Goal: Communication & Community: Answer question/provide support

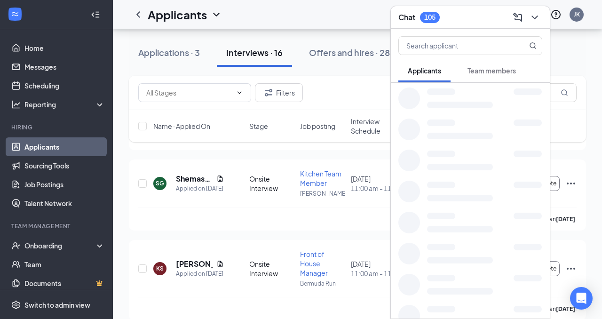
scroll to position [706, 0]
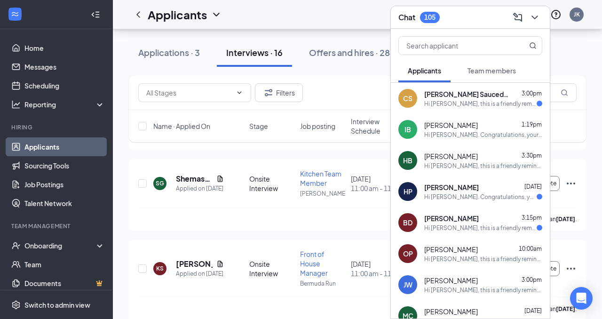
click at [471, 107] on div "[PERSON_NAME] Saucedo_Bustos 3:00pm Hi [PERSON_NAME] Saucedo_Bustos, this is a …" at bounding box center [470, 98] width 159 height 31
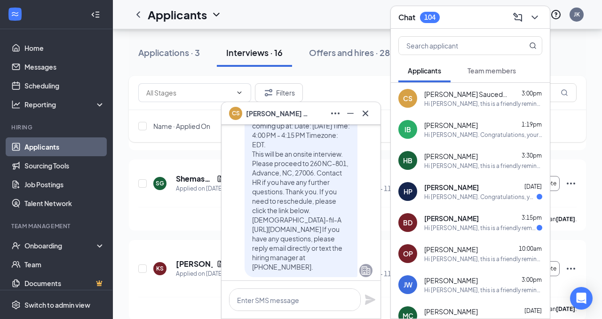
scroll to position [0, 0]
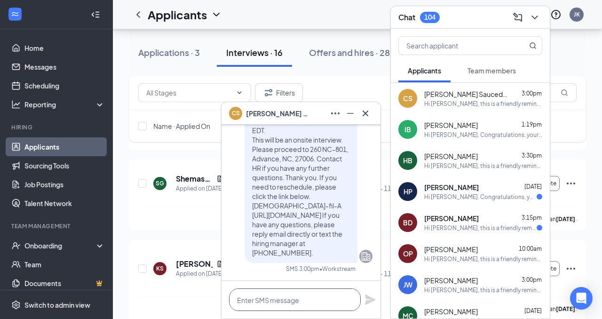
click at [293, 303] on textarea at bounding box center [295, 299] width 132 height 23
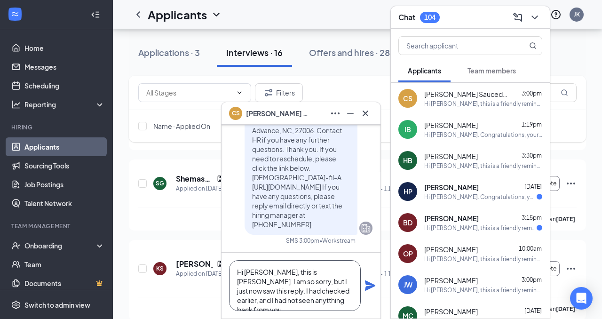
click at [269, 307] on textarea "Hi [PERSON_NAME], this is [PERSON_NAME]. I am so sorry, but I just now saw this…" at bounding box center [295, 285] width 132 height 51
click at [268, 301] on textarea "Hi [PERSON_NAME], this is [PERSON_NAME]. I am so sorry, but I just now saw this…" at bounding box center [295, 285] width 132 height 51
click at [332, 299] on textarea "Hi [PERSON_NAME], this is [PERSON_NAME]. I am so sorry, but I just now saw this…" at bounding box center [295, 285] width 132 height 51
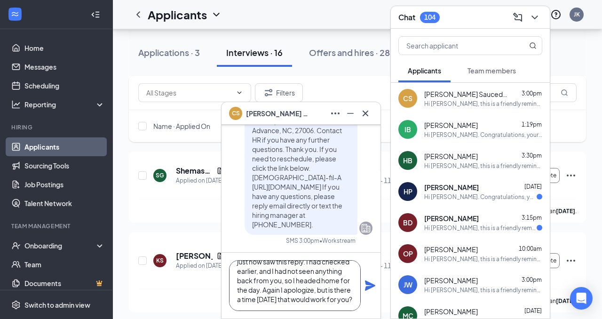
scroll to position [715, 0]
type textarea "Hi [PERSON_NAME], this is [PERSON_NAME]. I am so sorry, but I just now saw this…"
click at [369, 287] on icon "Plane" at bounding box center [370, 285] width 10 height 10
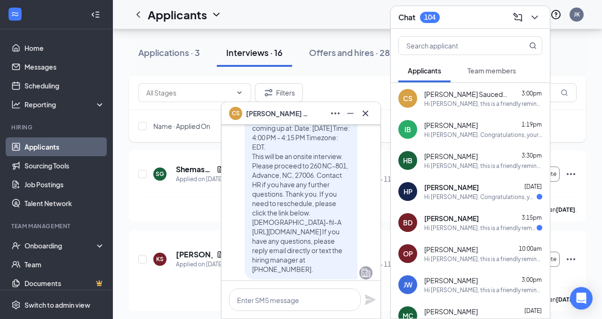
scroll to position [0, 0]
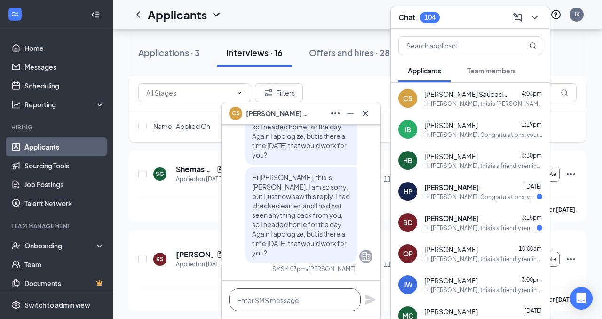
click at [279, 301] on textarea at bounding box center [295, 299] width 132 height 23
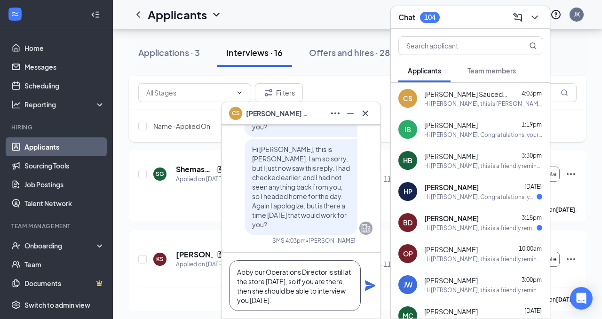
type textarea "Abby our Operations Director is still at the store [DATE], so if you are there,…"
click at [368, 289] on icon "Plane" at bounding box center [370, 285] width 10 height 10
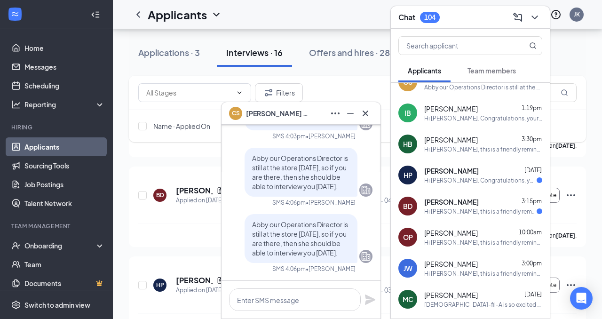
scroll to position [870, 0]
